Goal: Transaction & Acquisition: Download file/media

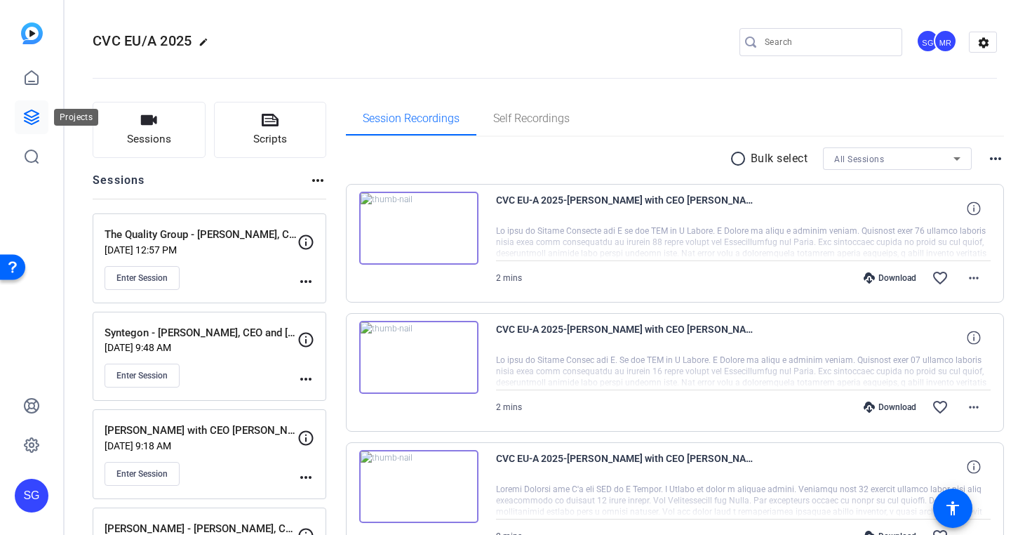
click at [30, 118] on icon at bounding box center [31, 117] width 17 height 17
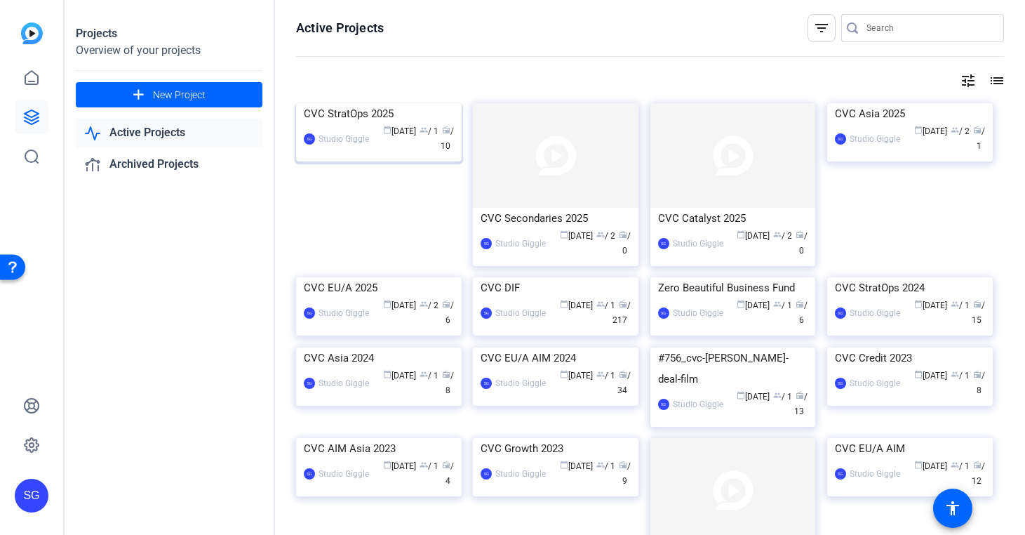
click at [409, 103] on img at bounding box center [379, 103] width 166 height 0
click at [409, 187] on div "Projects Overview of your projects add New Project Active Projects Archived Pro…" at bounding box center [545, 267] width 961 height 535
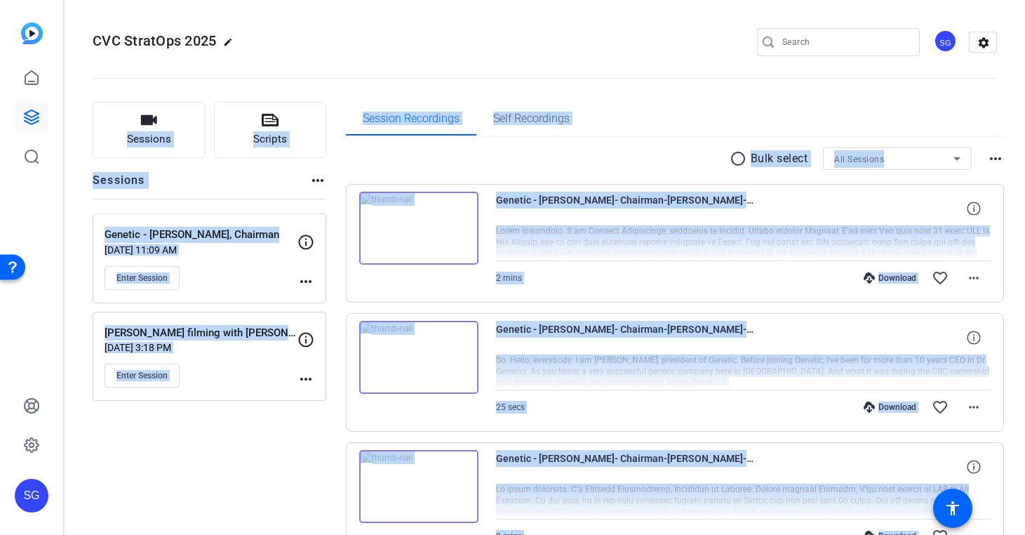
click at [632, 159] on div "radio_button_unchecked Bulk select All Sessions more_horiz" at bounding box center [675, 158] width 659 height 22
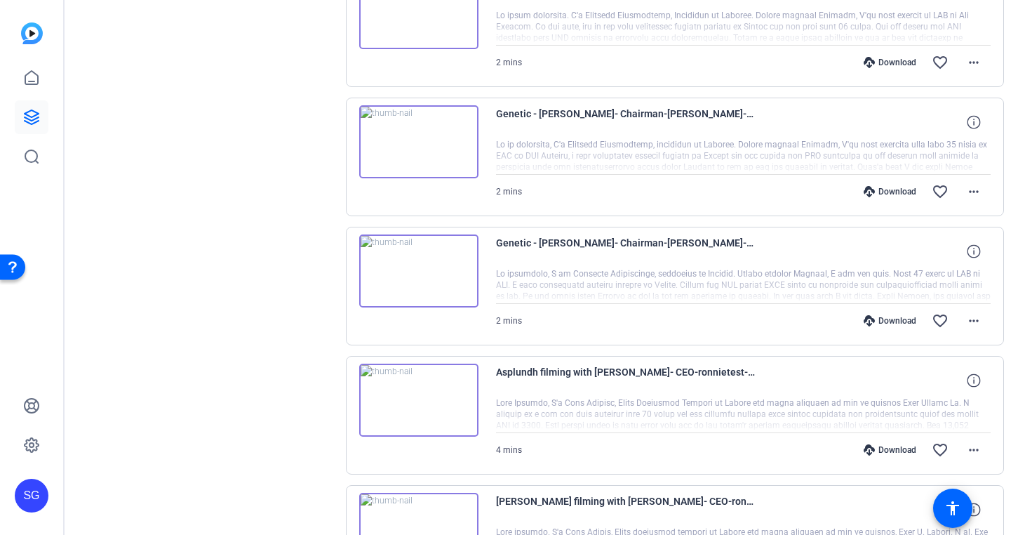
scroll to position [469, 0]
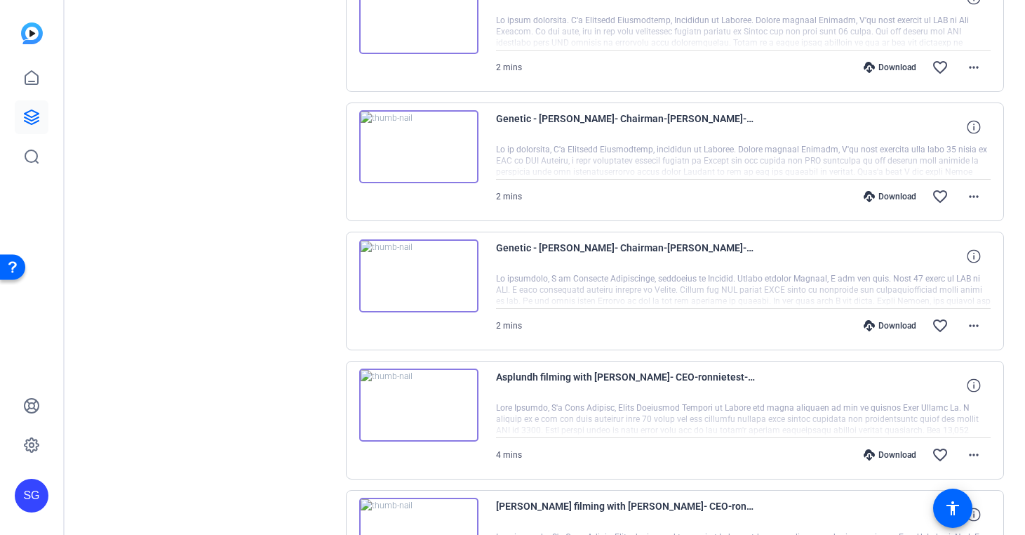
click at [893, 326] on div "Download" at bounding box center [890, 325] width 67 height 11
click at [973, 324] on mat-icon "more_horiz" at bounding box center [974, 325] width 17 height 17
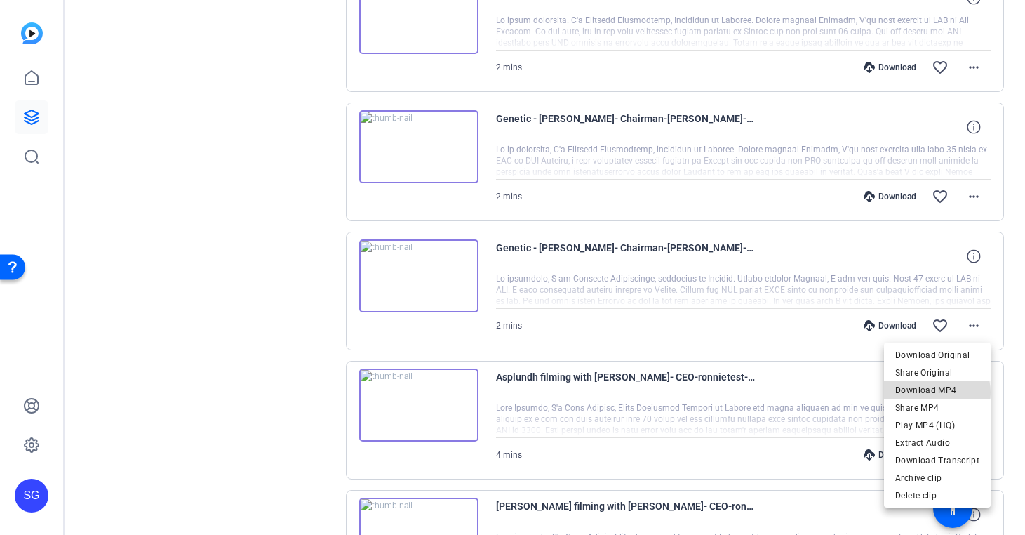
click at [939, 392] on span "Download MP4" at bounding box center [937, 390] width 84 height 17
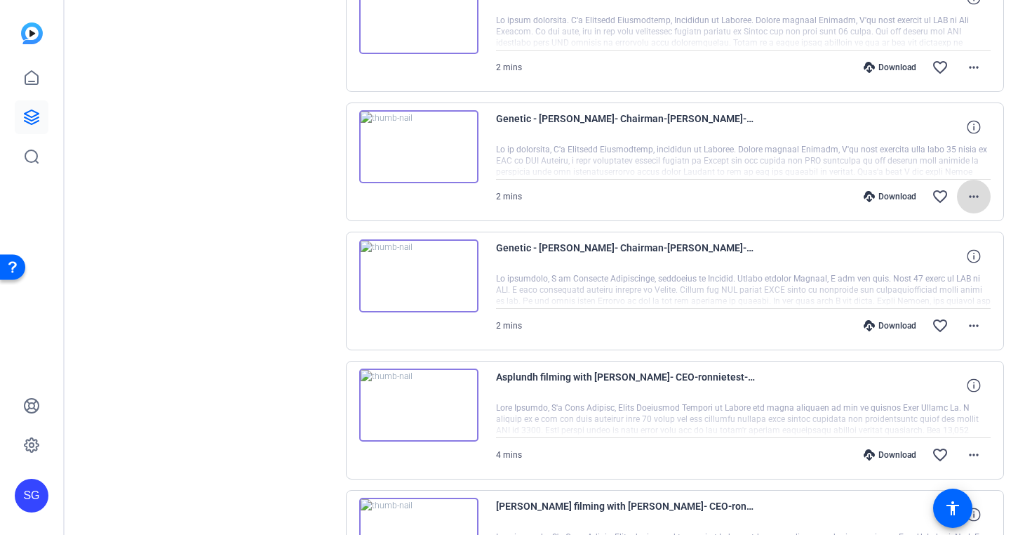
click at [972, 192] on mat-icon "more_horiz" at bounding box center [974, 196] width 17 height 17
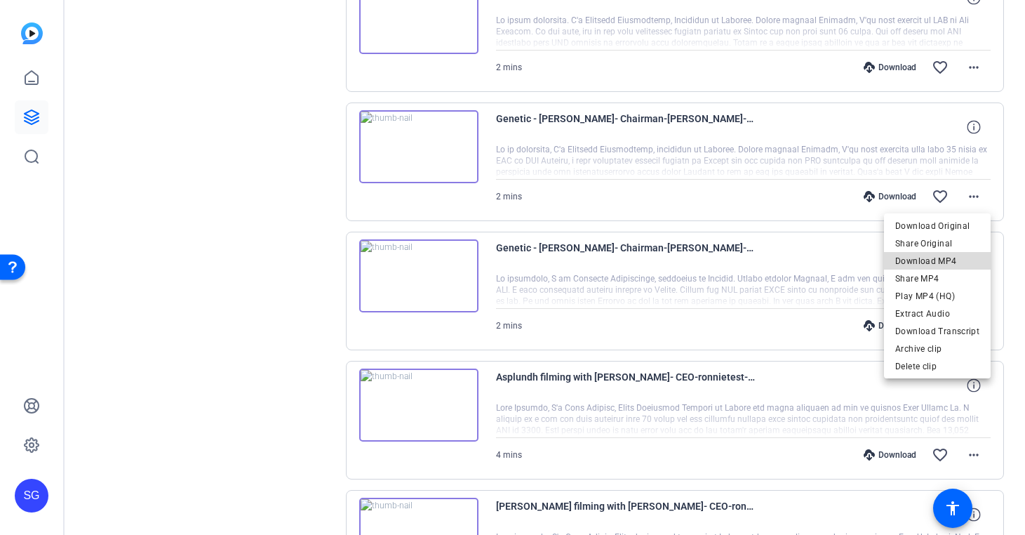
click at [947, 267] on span "Download MP4" at bounding box center [937, 261] width 84 height 17
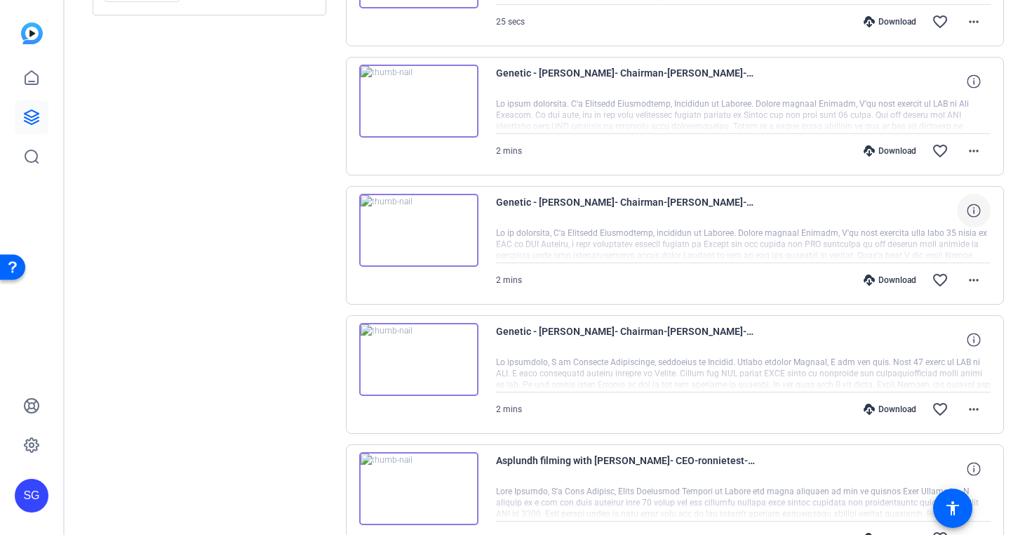
scroll to position [384, 0]
click at [977, 148] on mat-icon "more_horiz" at bounding box center [974, 152] width 17 height 17
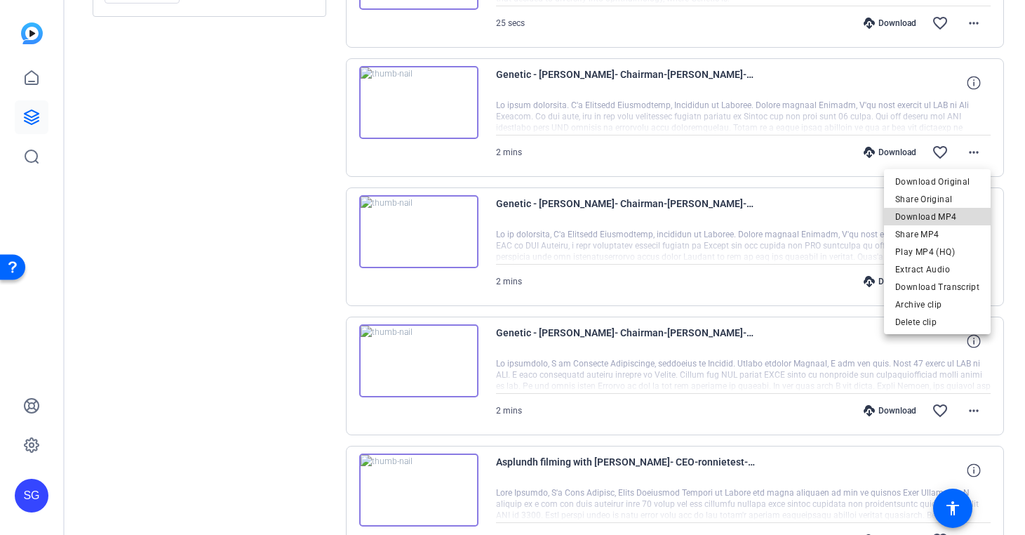
click at [948, 218] on span "Download MP4" at bounding box center [937, 216] width 84 height 17
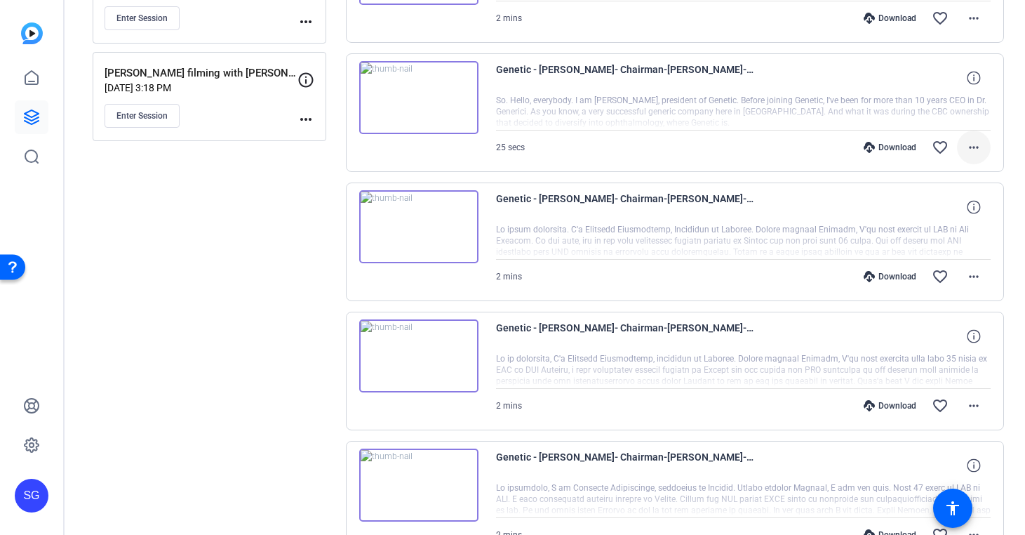
scroll to position [251, 0]
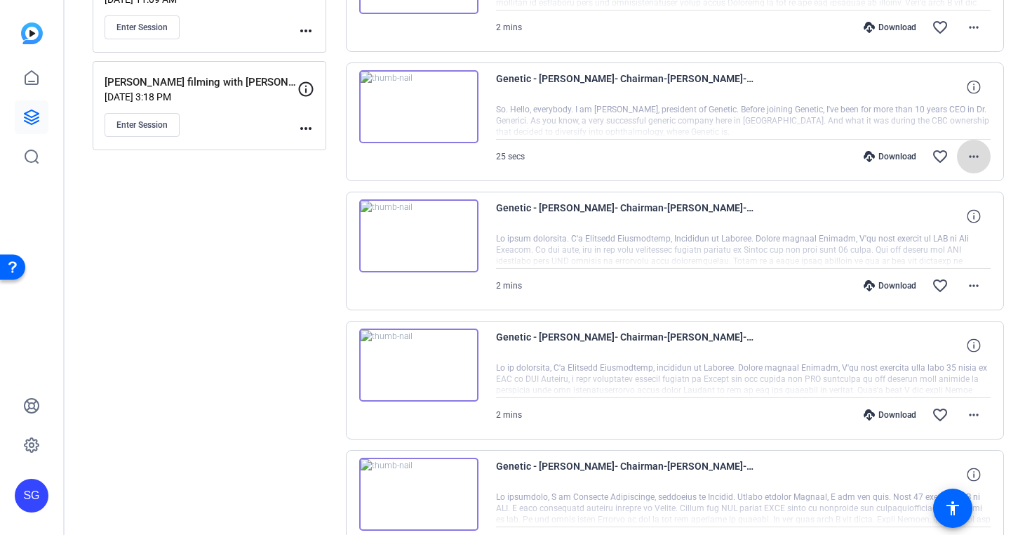
click at [970, 163] on mat-icon "more_horiz" at bounding box center [974, 156] width 17 height 17
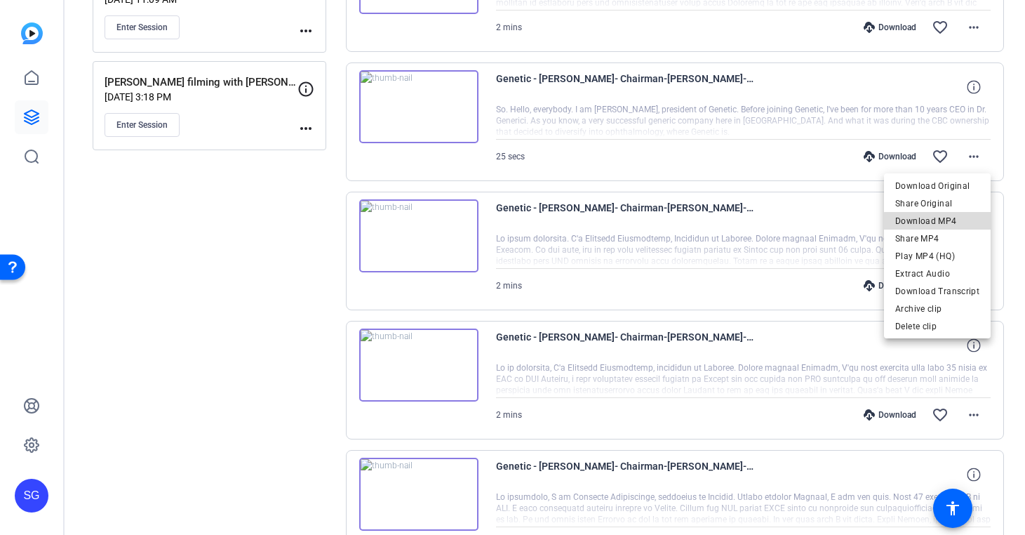
click at [955, 222] on span "Download MP4" at bounding box center [937, 221] width 84 height 17
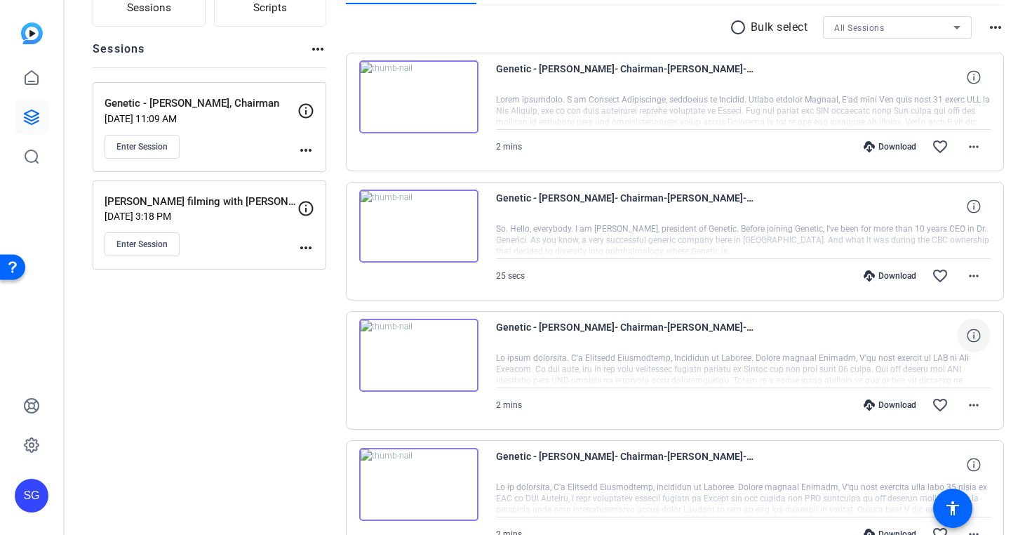
scroll to position [122, 0]
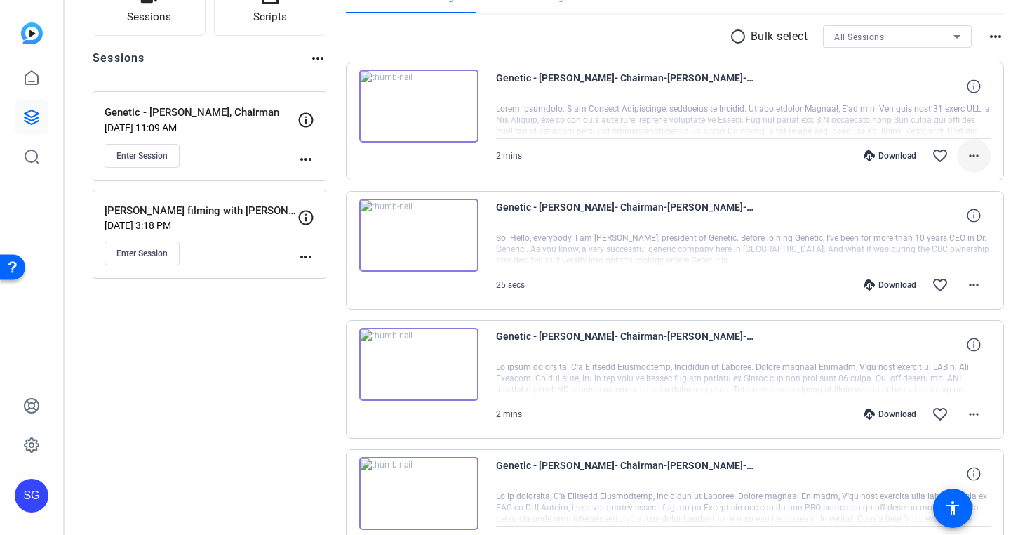
click at [973, 159] on mat-icon "more_horiz" at bounding box center [974, 155] width 17 height 17
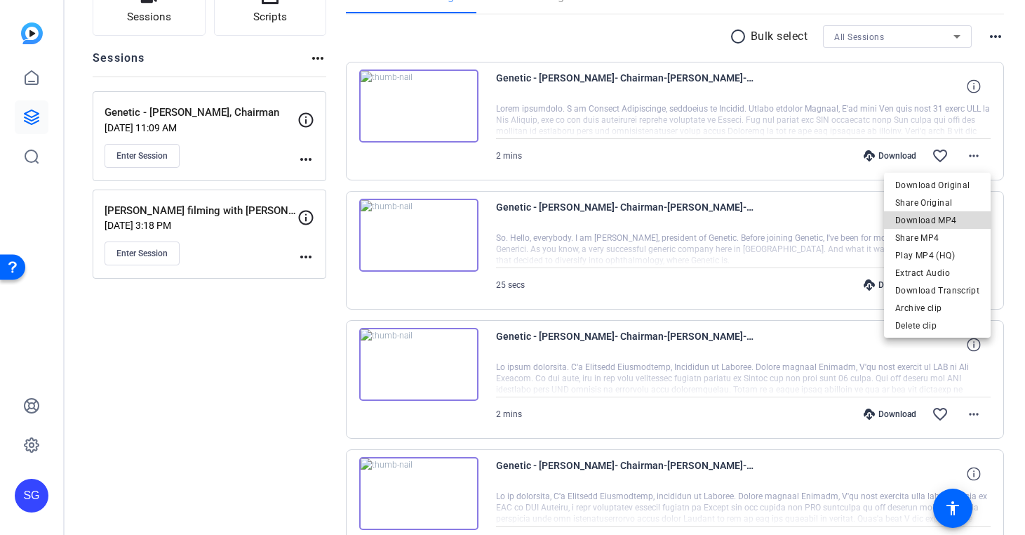
click at [960, 221] on span "Download MP4" at bounding box center [937, 220] width 84 height 17
